Goal: Information Seeking & Learning: Learn about a topic

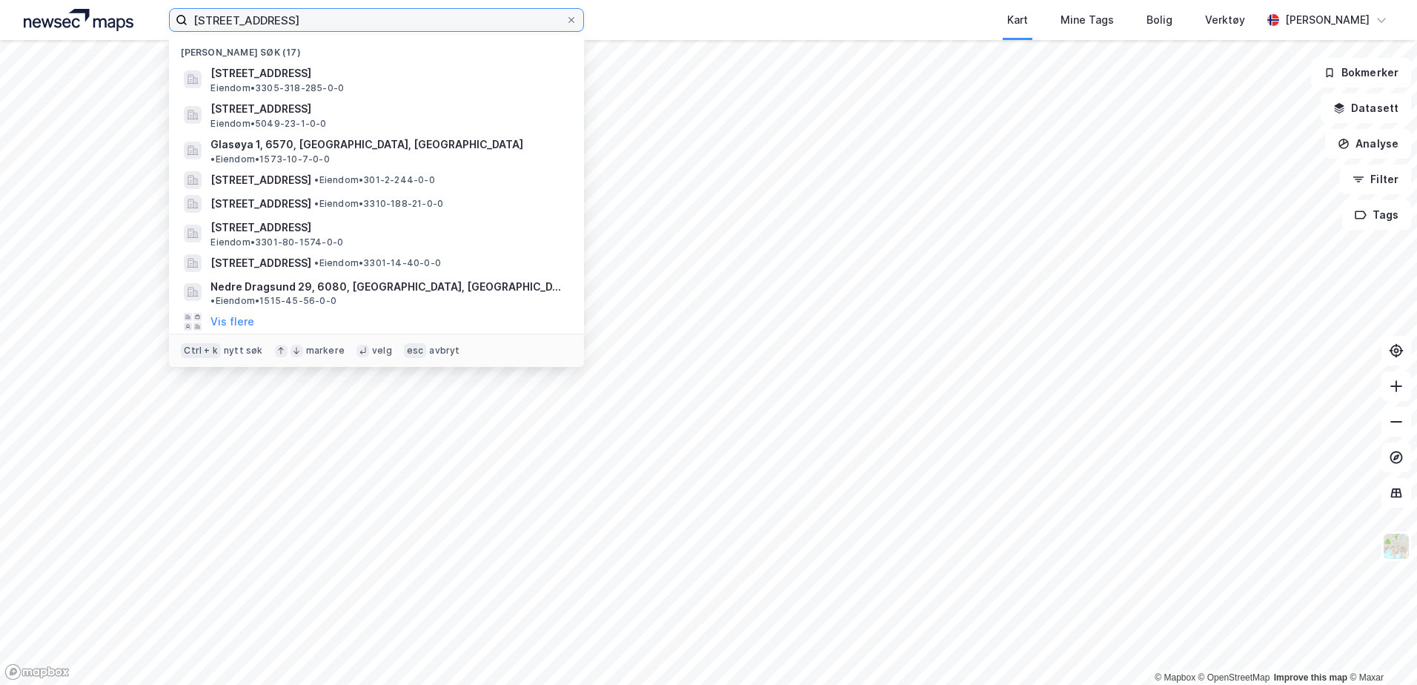
drag, startPoint x: 290, startPoint y: 19, endPoint x: 167, endPoint y: 21, distance: 123.8
click at [167, 21] on div "[STREET_ADDRESS] søk (17) [STREET_ADDRESS], RINGERIKE Eiendom • 3305-318-285-0-…" at bounding box center [708, 20] width 1417 height 40
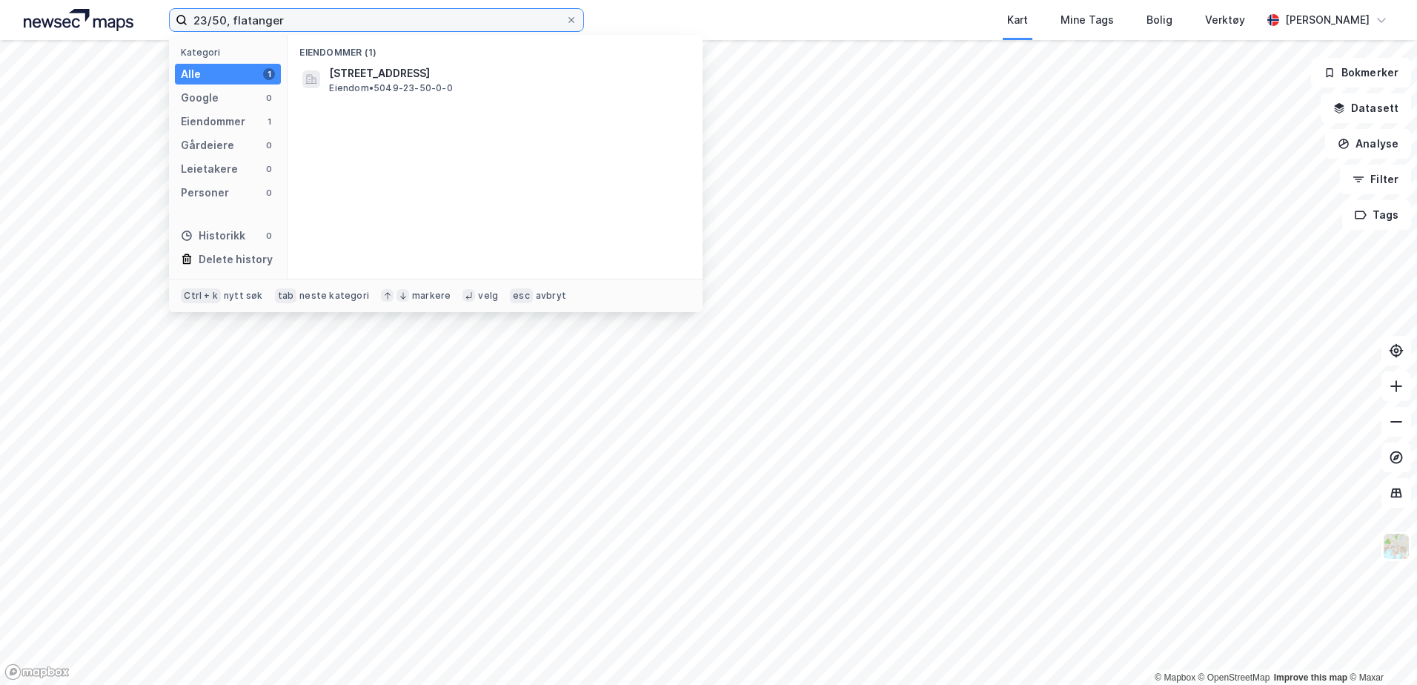
click at [224, 19] on input "23/50, flatanger" at bounding box center [376, 20] width 378 height 22
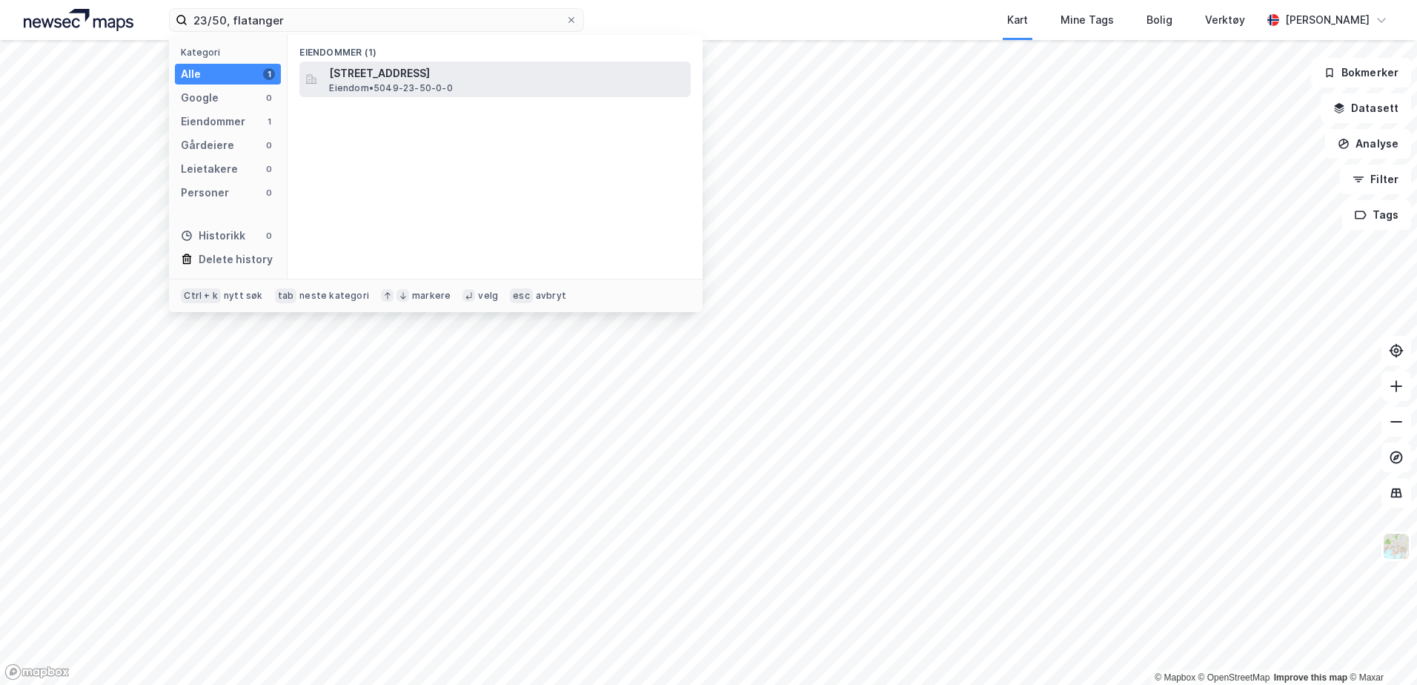
click at [384, 75] on span "[STREET_ADDRESS]" at bounding box center [507, 73] width 356 height 18
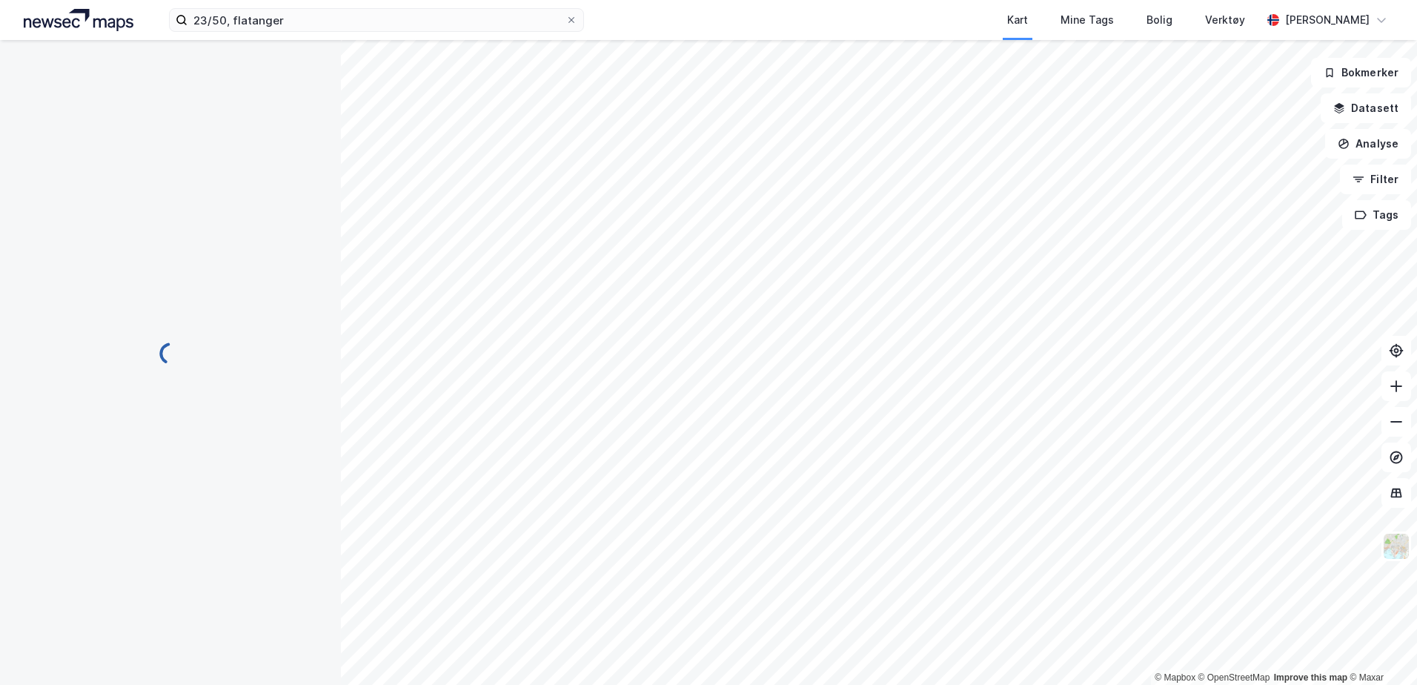
scroll to position [1, 0]
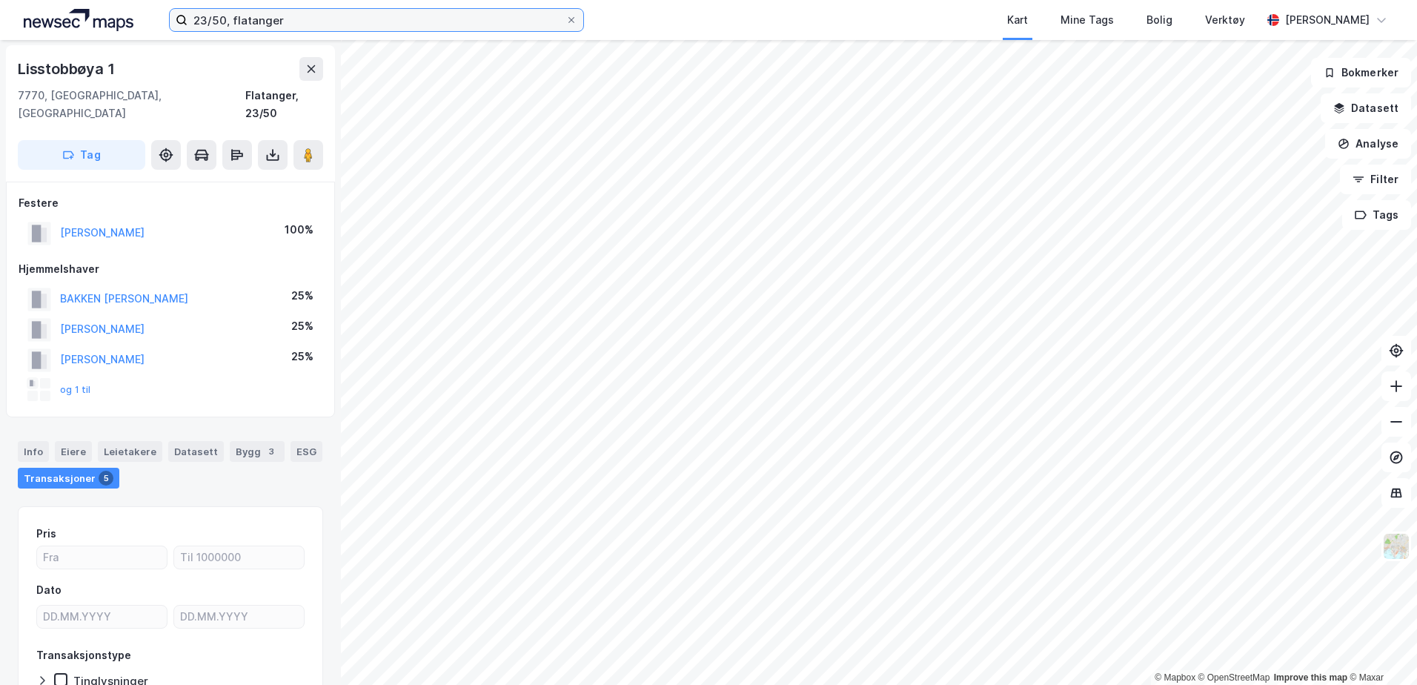
click at [225, 18] on input "23/50, flatanger" at bounding box center [376, 20] width 378 height 22
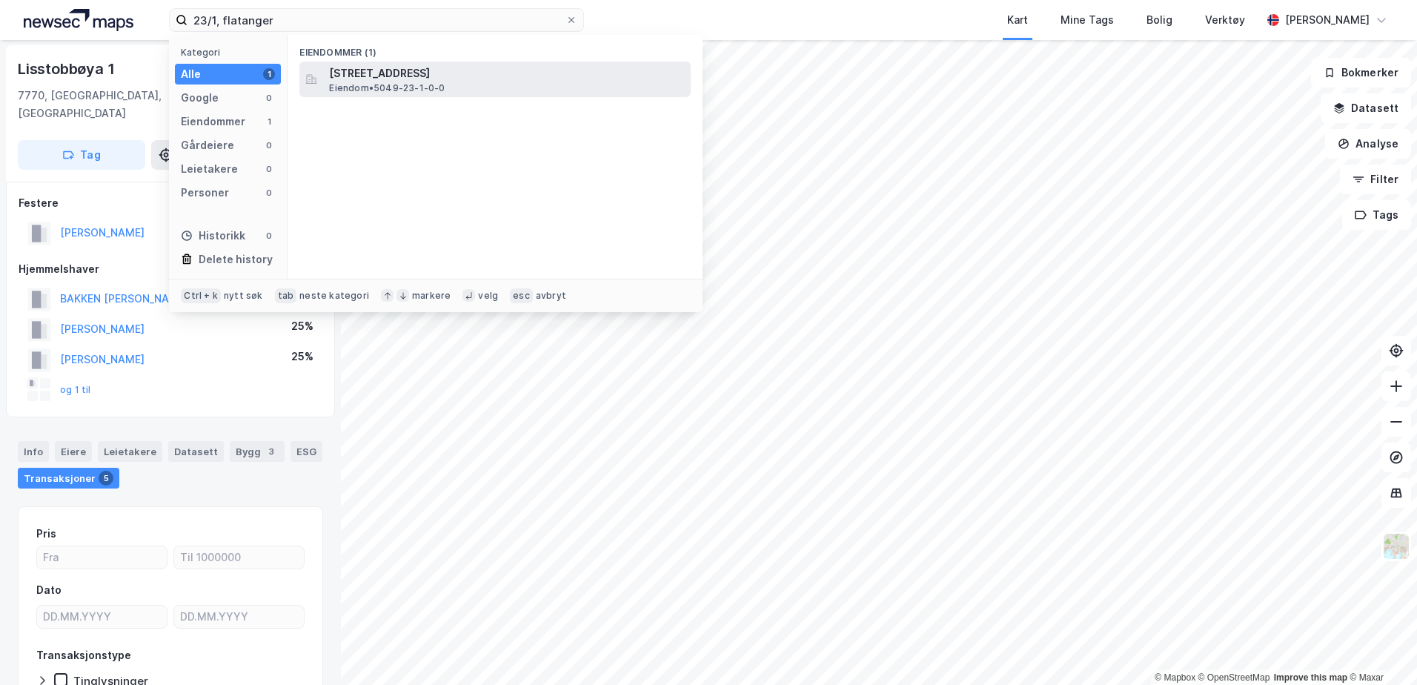
click at [364, 87] on span "Eiendom • 5049-23-1-0-0" at bounding box center [387, 88] width 116 height 12
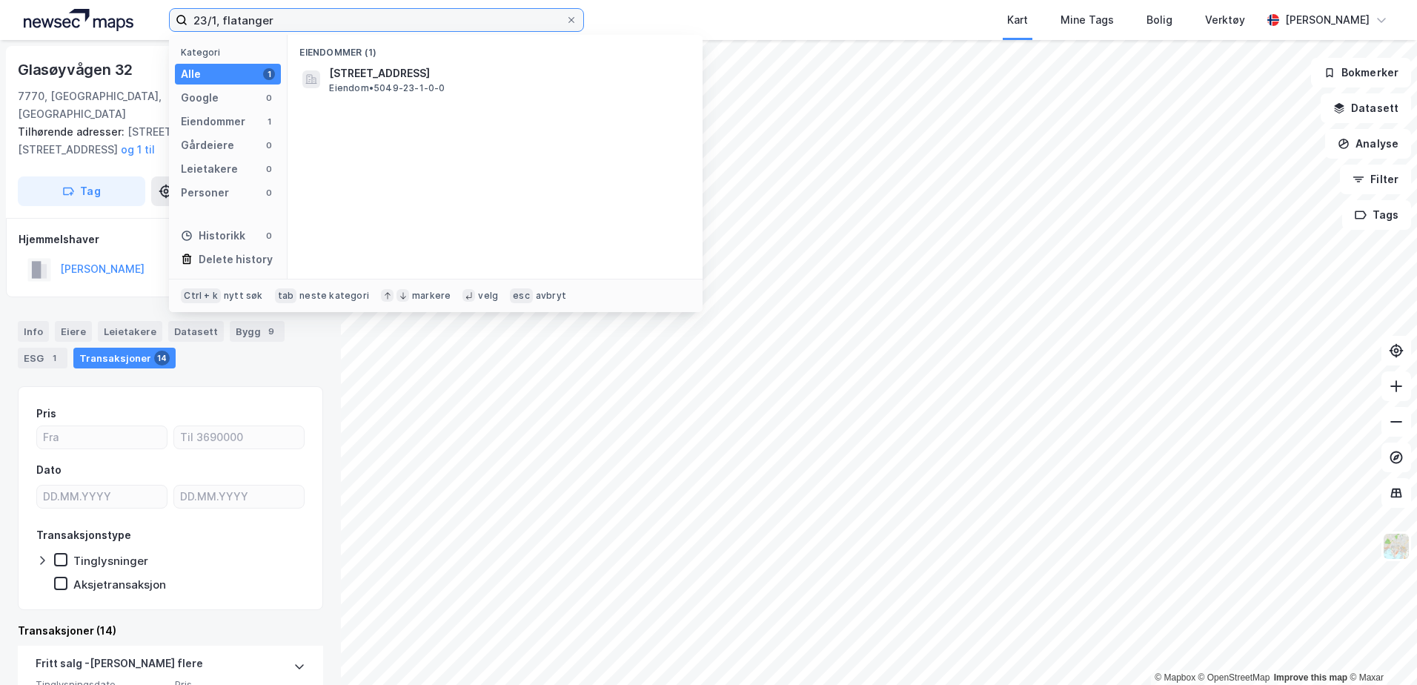
click at [216, 21] on input "23/1, flatanger" at bounding box center [376, 20] width 378 height 22
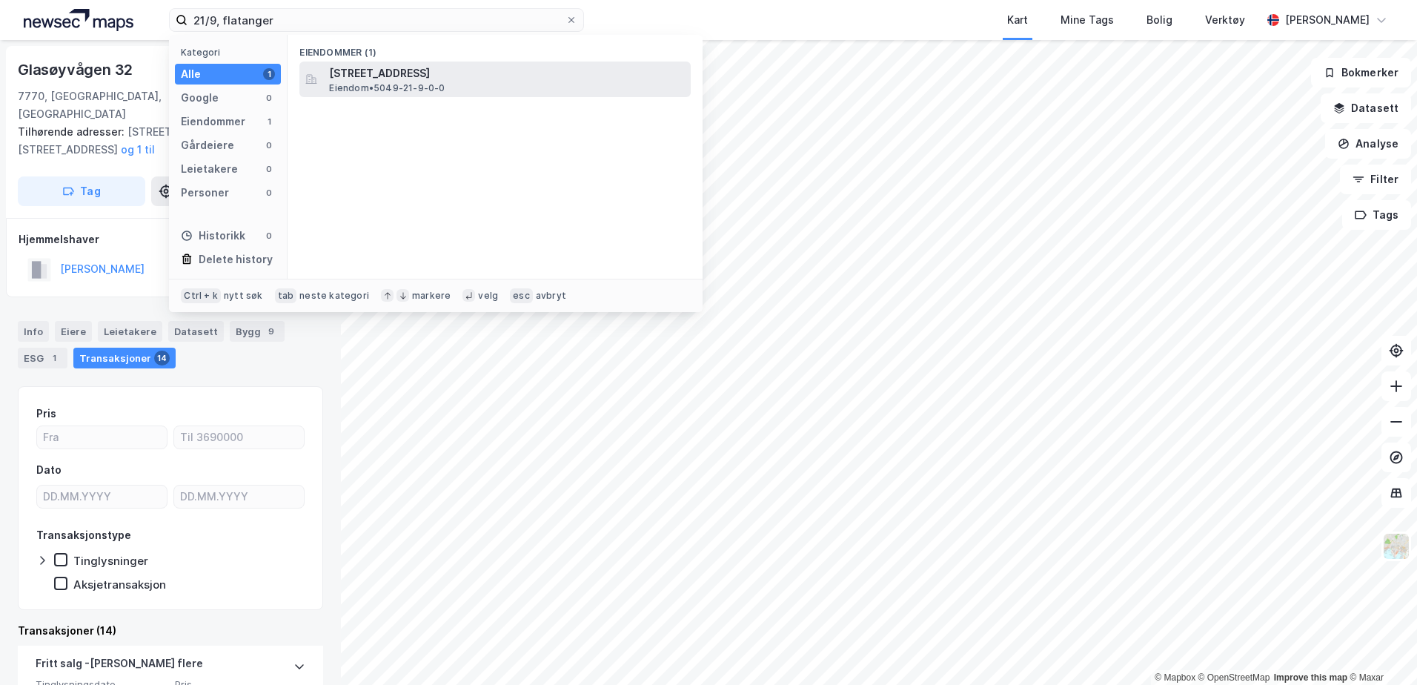
click at [474, 79] on span "[STREET_ADDRESS]" at bounding box center [507, 73] width 356 height 18
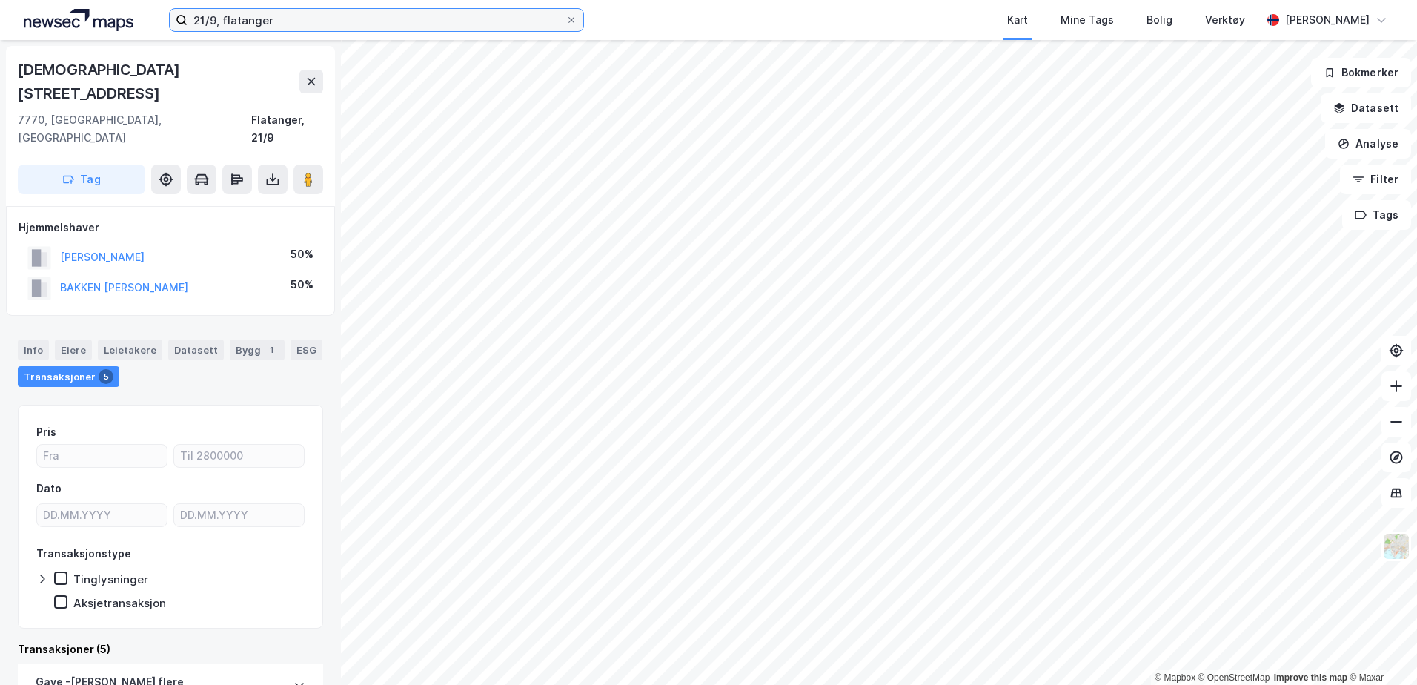
click at [216, 16] on input "21/9, flatanger" at bounding box center [376, 20] width 378 height 22
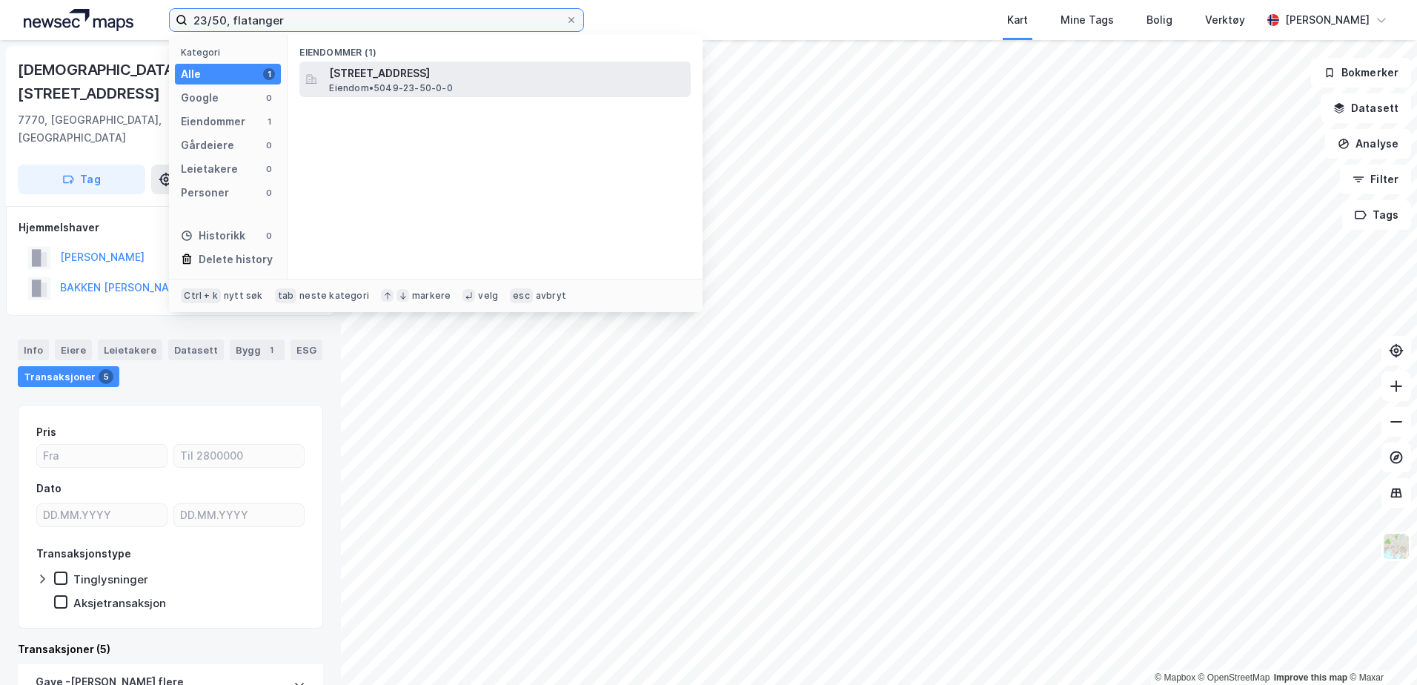
type input "23/50, flatanger"
click at [396, 71] on span "[STREET_ADDRESS]" at bounding box center [507, 73] width 356 height 18
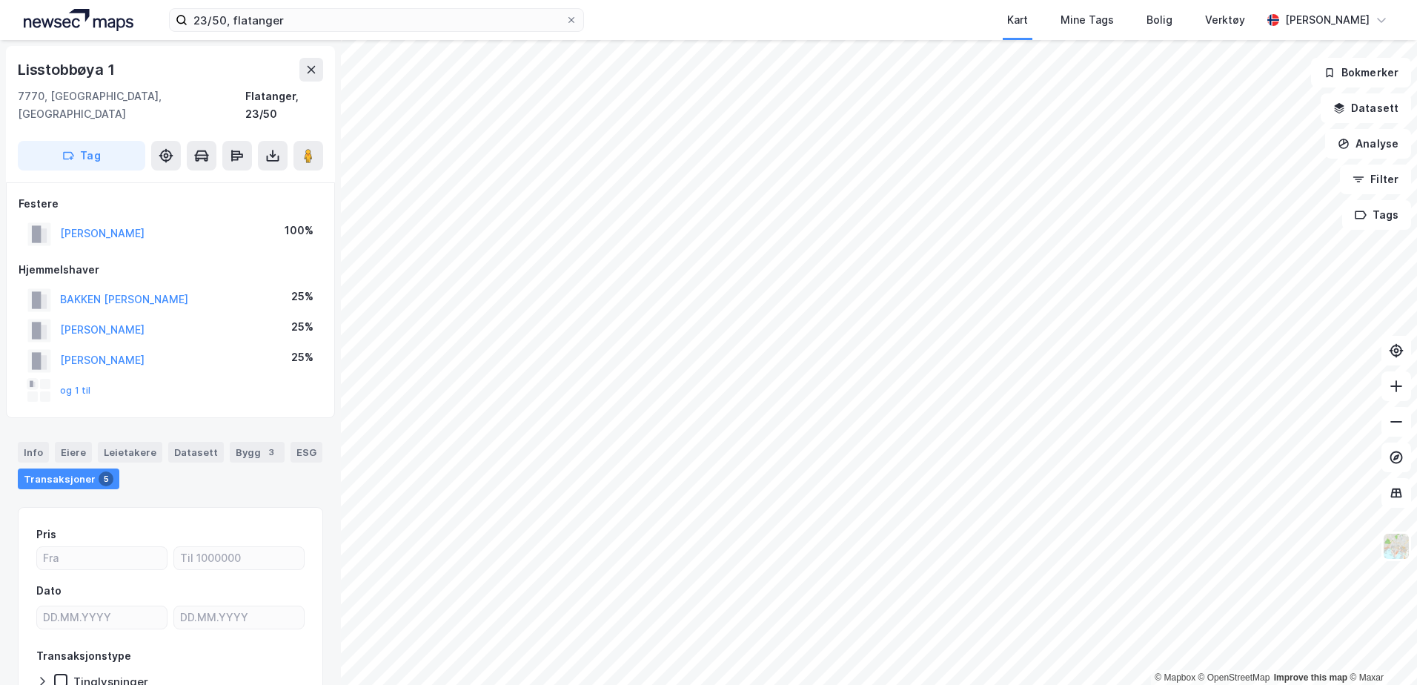
scroll to position [1, 0]
click at [0, 0] on button "og 1 til" at bounding box center [0, 0] width 0 height 0
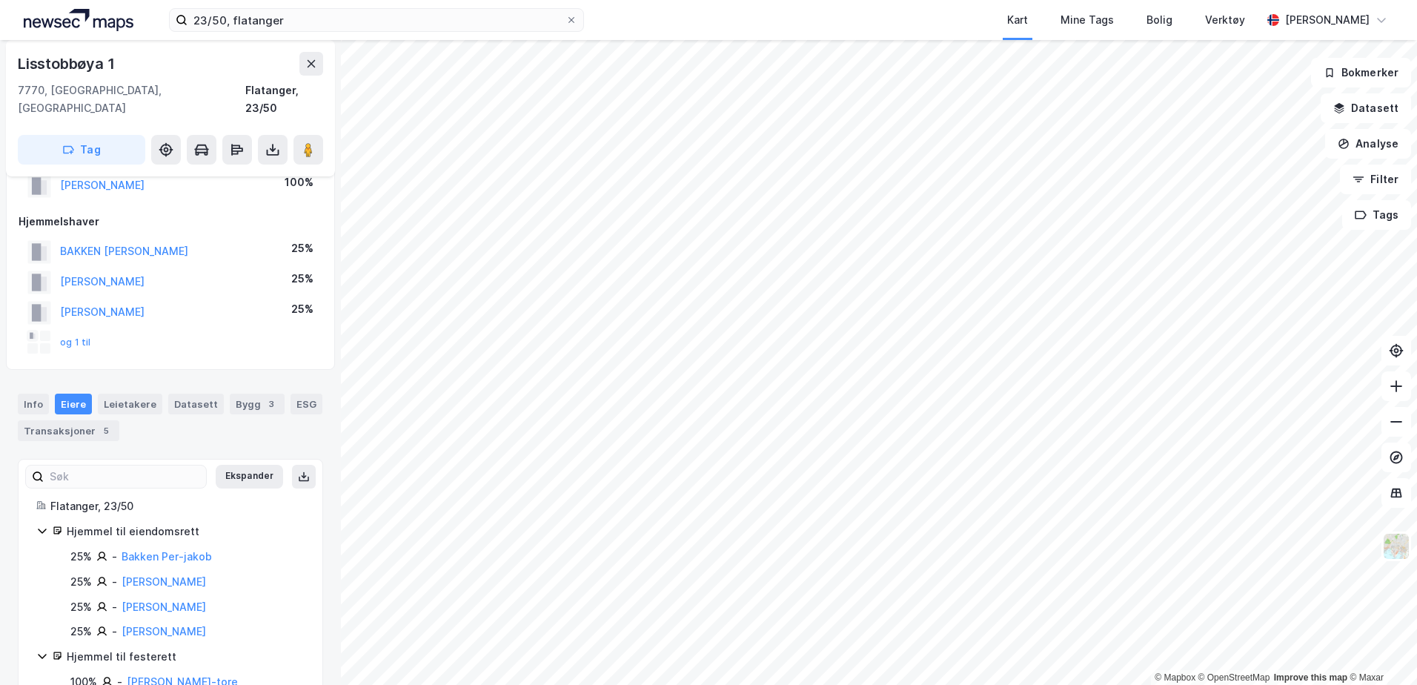
scroll to position [73, 0]
